Goal: Navigation & Orientation: Find specific page/section

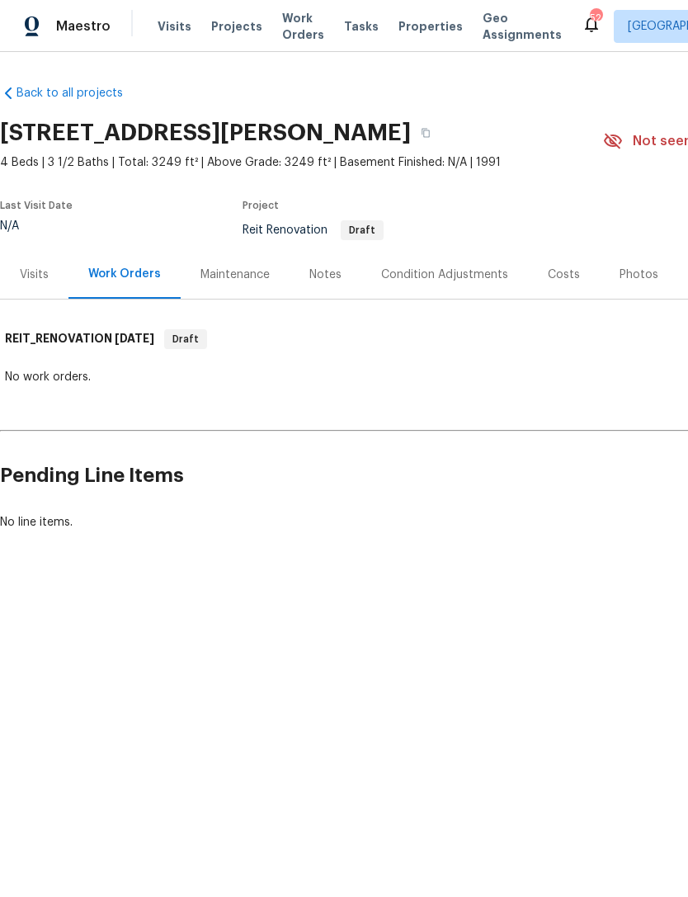
click at [320, 262] on div "Notes" at bounding box center [326, 274] width 72 height 49
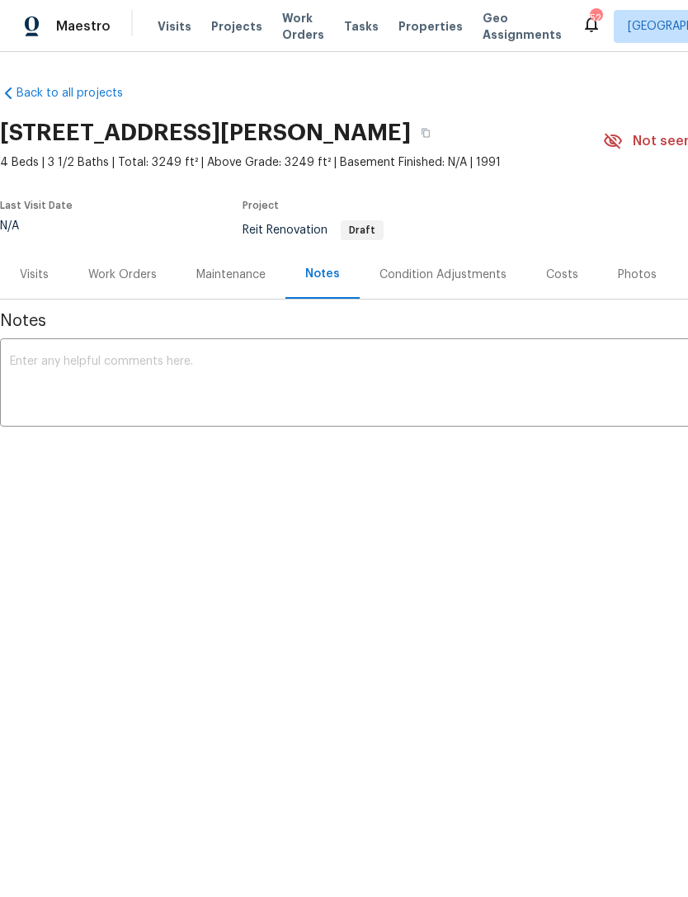
click at [403, 267] on div "Condition Adjustments" at bounding box center [443, 275] width 127 height 17
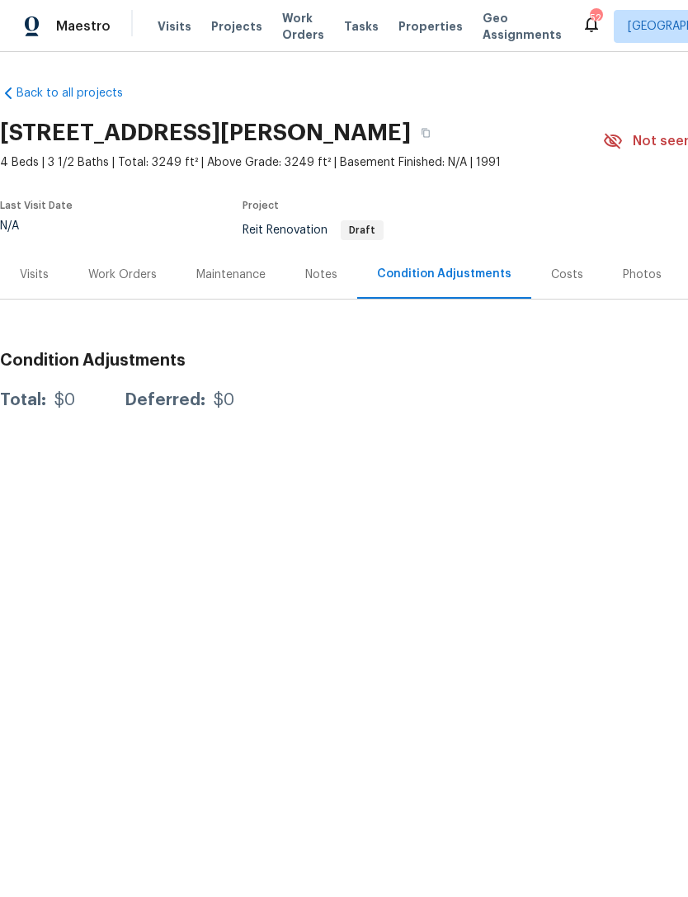
click at [234, 276] on div "Maintenance" at bounding box center [230, 275] width 69 height 17
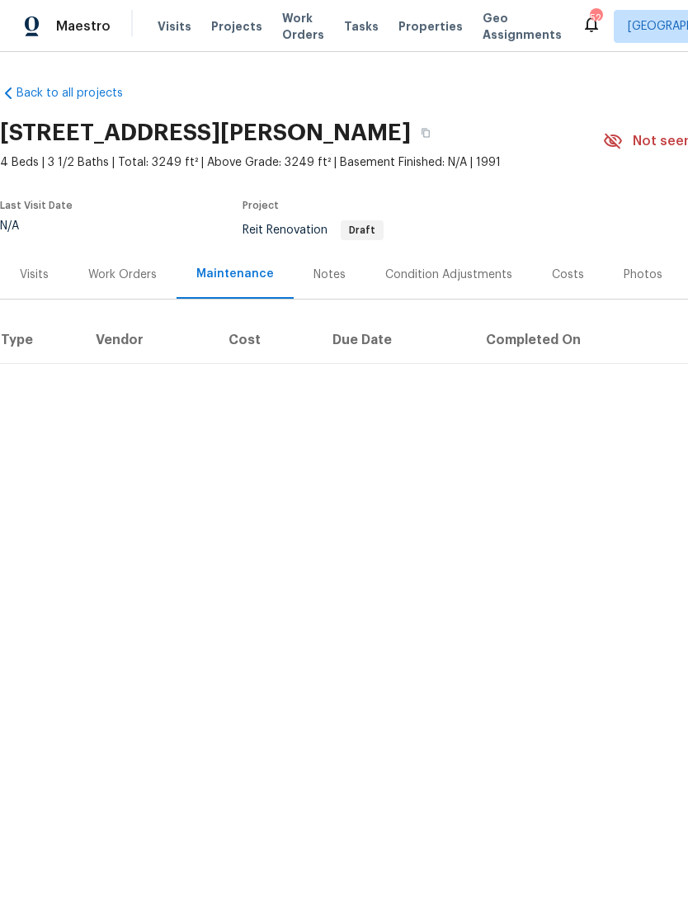
click at [113, 283] on div "Work Orders" at bounding box center [122, 274] width 108 height 49
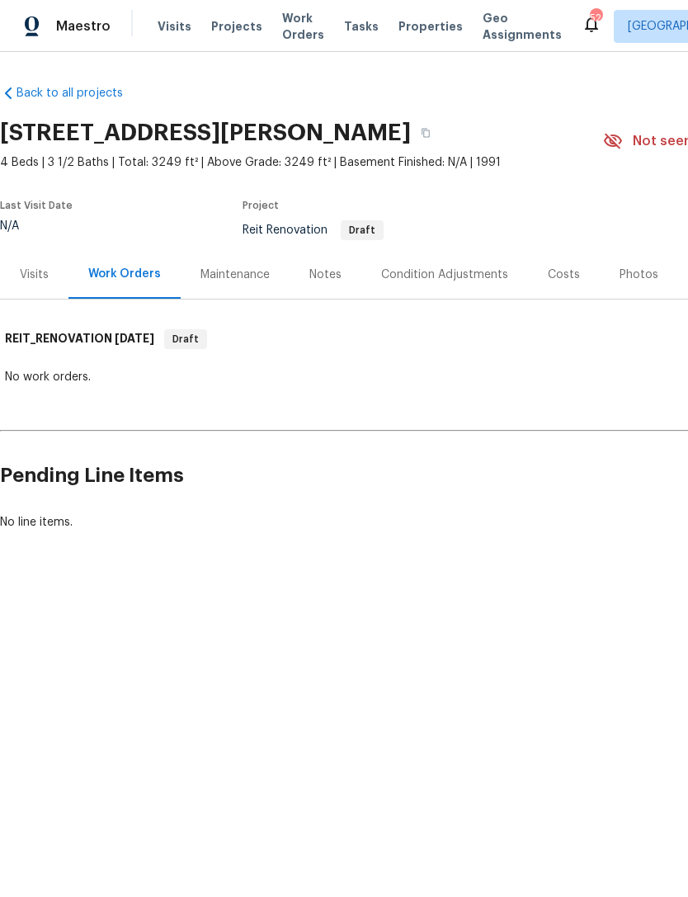
click at [24, 283] on div "Visits" at bounding box center [34, 274] width 68 height 49
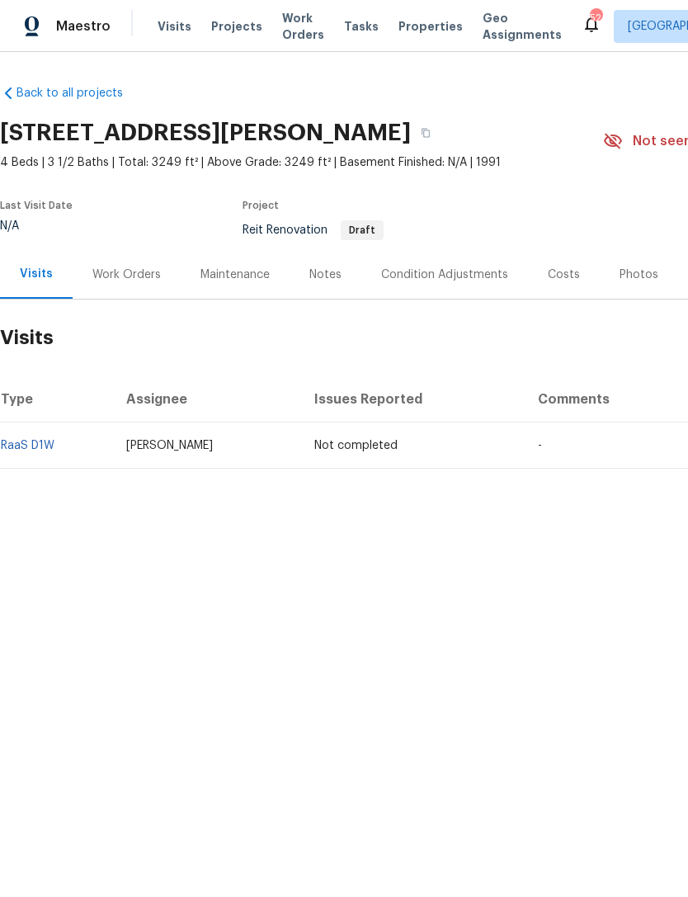
click at [438, 272] on div "Condition Adjustments" at bounding box center [444, 275] width 127 height 17
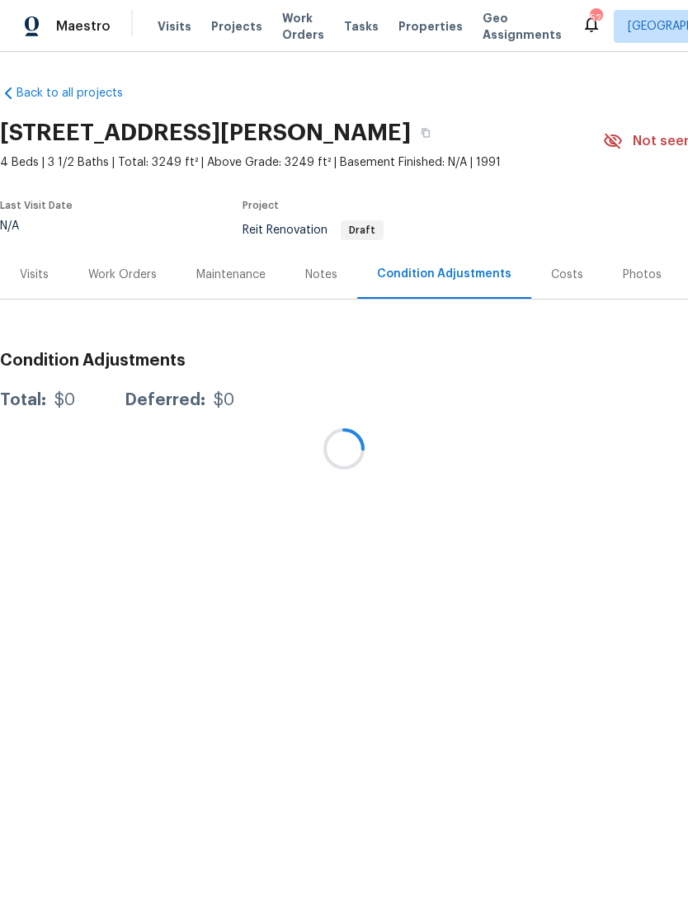
click at [541, 276] on div at bounding box center [344, 448] width 688 height 897
click at [551, 279] on div "Costs" at bounding box center [567, 275] width 32 height 17
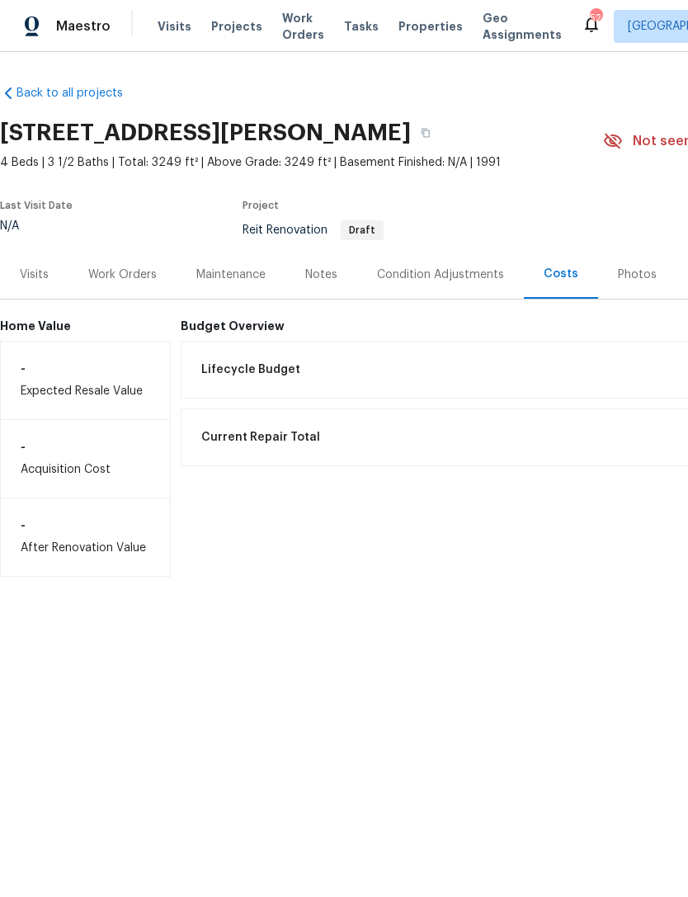
click at [621, 282] on div "Photos" at bounding box center [637, 275] width 39 height 17
